Goal: Task Accomplishment & Management: Manage account settings

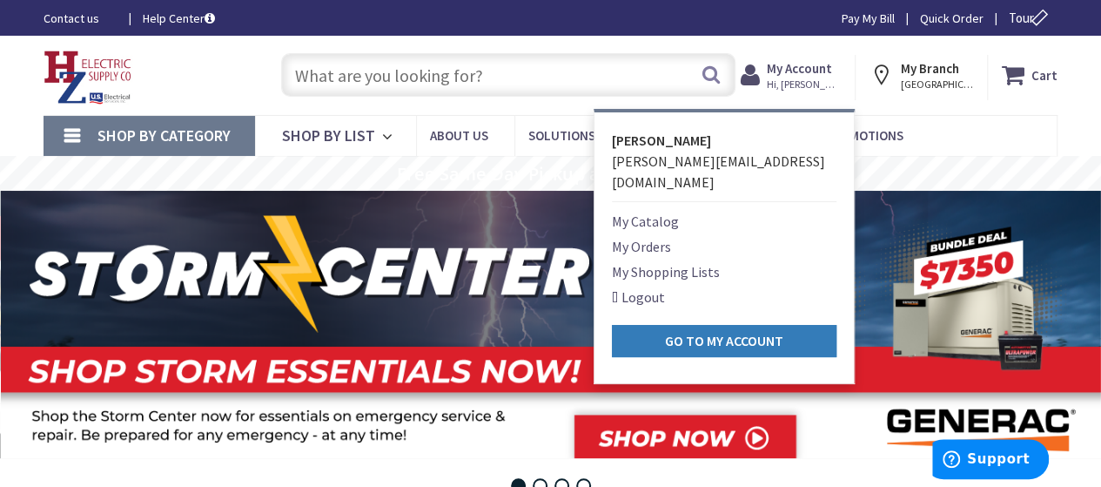
click at [703, 332] on strong "Go to My Account" at bounding box center [724, 340] width 118 height 17
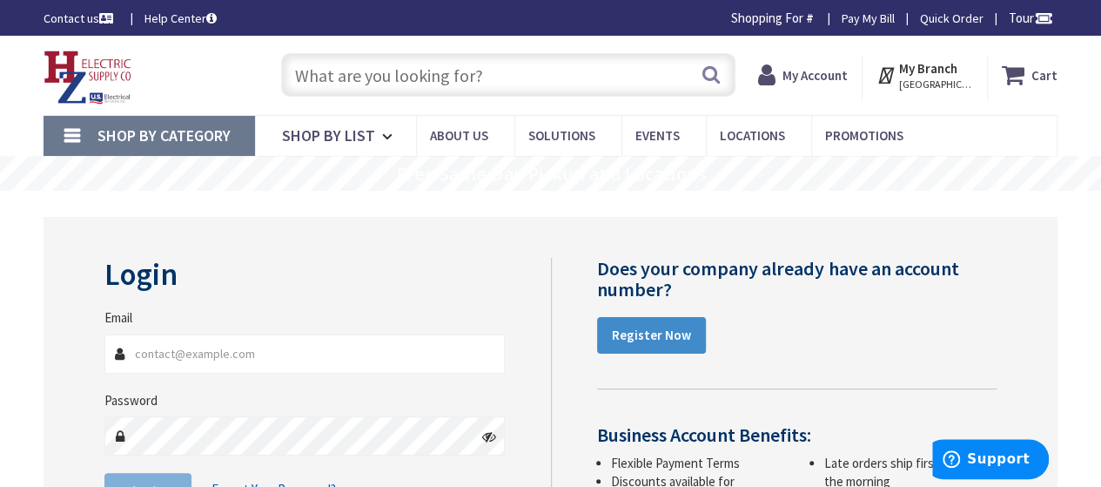
click at [315, 339] on input "Email" at bounding box center [304, 353] width 400 height 39
type input "[PERSON_NAME][EMAIL_ADDRESS][DOMAIN_NAME]"
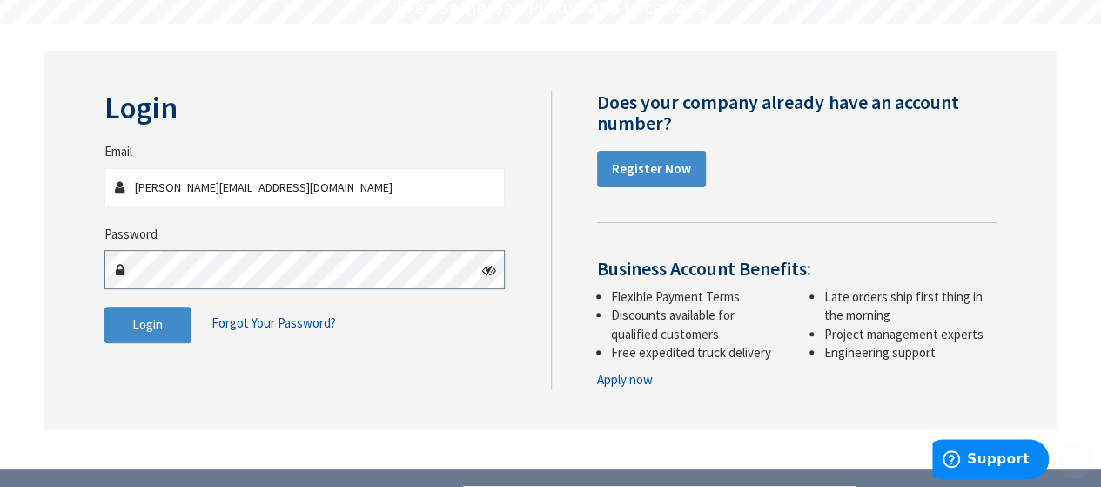
scroll to position [174, 0]
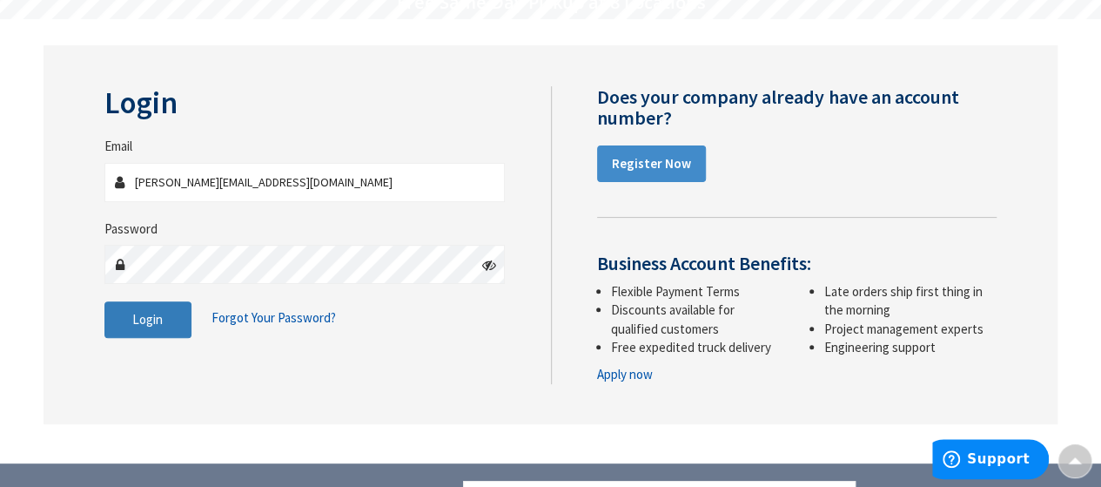
click at [136, 318] on span "Login" at bounding box center [147, 319] width 30 height 17
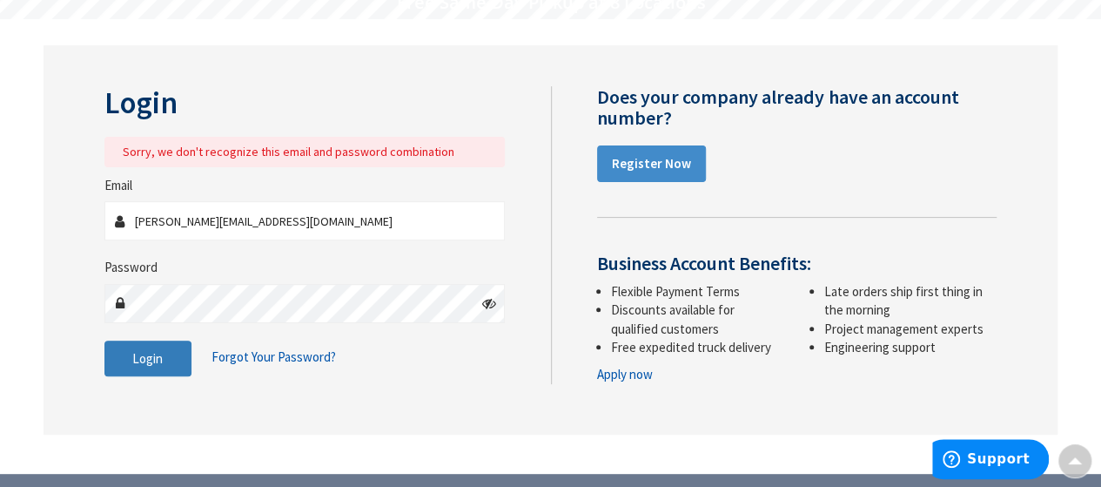
click at [131, 359] on button "Login" at bounding box center [147, 358] width 87 height 37
click at [145, 370] on button "Login" at bounding box center [147, 358] width 87 height 37
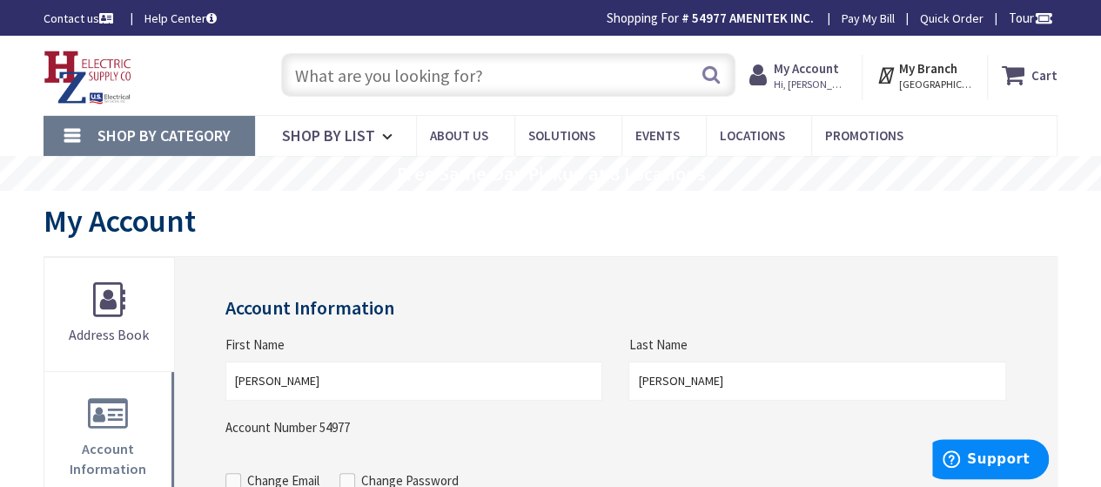
click at [823, 75] on strong "My Account" at bounding box center [806, 68] width 65 height 17
